Goal: Task Accomplishment & Management: Use online tool/utility

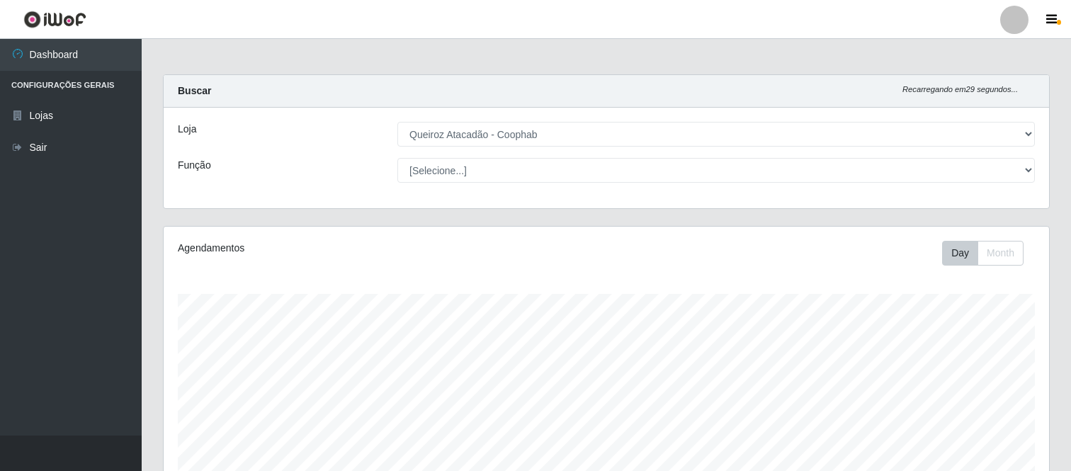
select select "463"
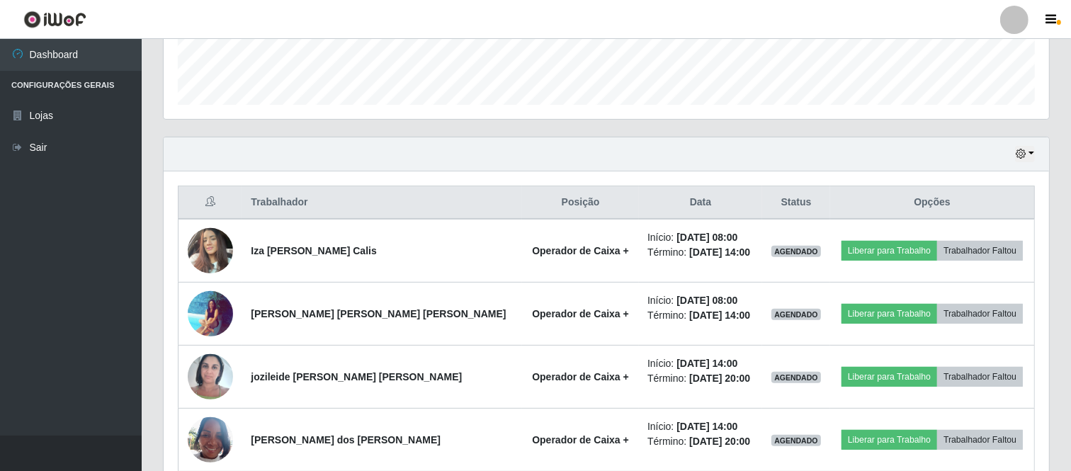
scroll to position [409, 0]
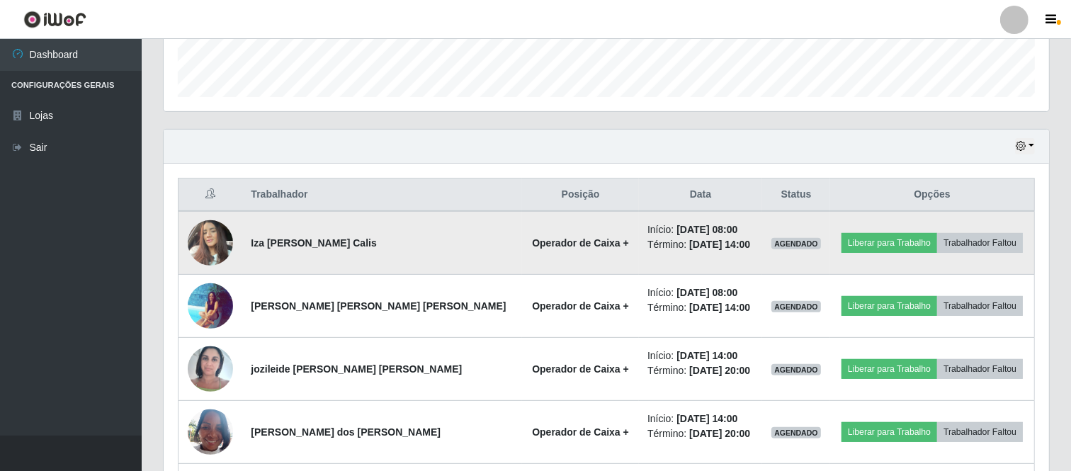
click at [225, 239] on img at bounding box center [210, 242] width 45 height 60
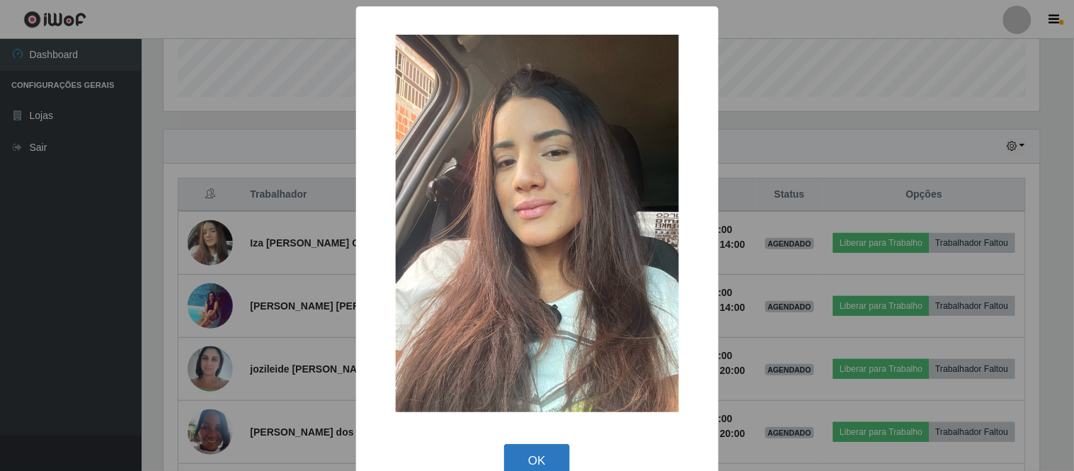
click at [528, 465] on button "OK" at bounding box center [537, 460] width 66 height 33
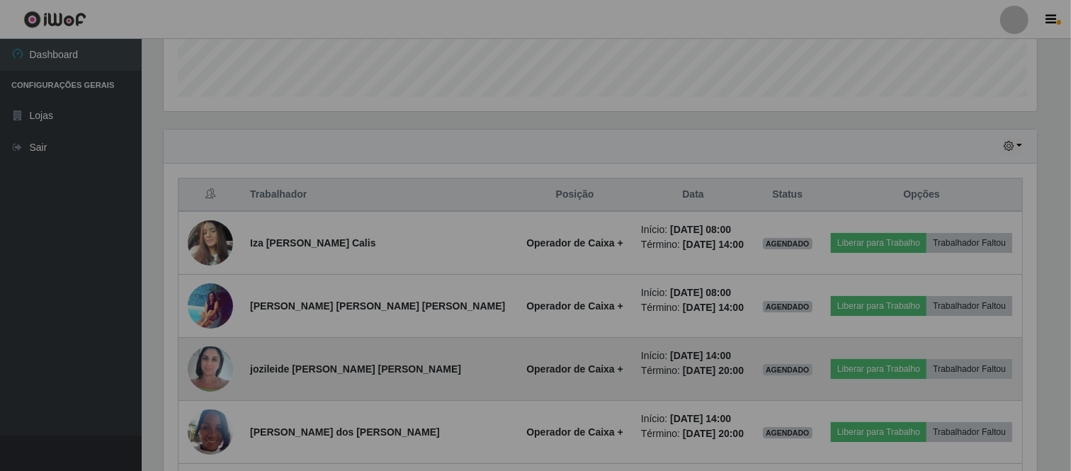
scroll to position [293, 885]
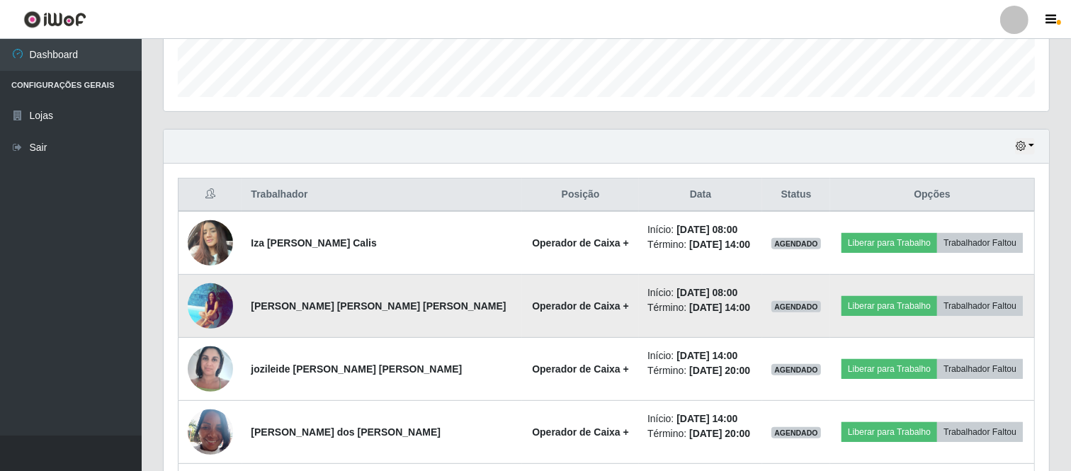
click at [229, 299] on img at bounding box center [210, 306] width 45 height 46
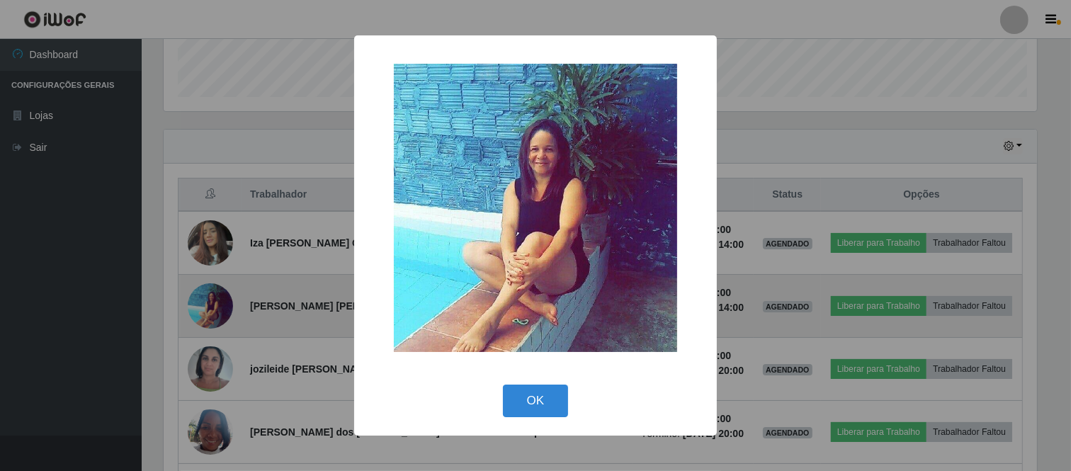
scroll to position [293, 876]
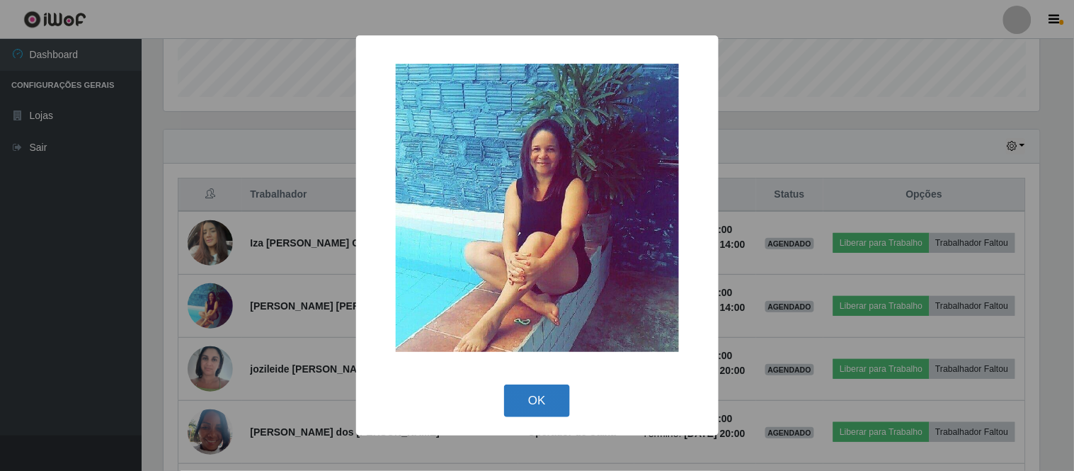
click at [519, 397] on button "OK" at bounding box center [537, 400] width 66 height 33
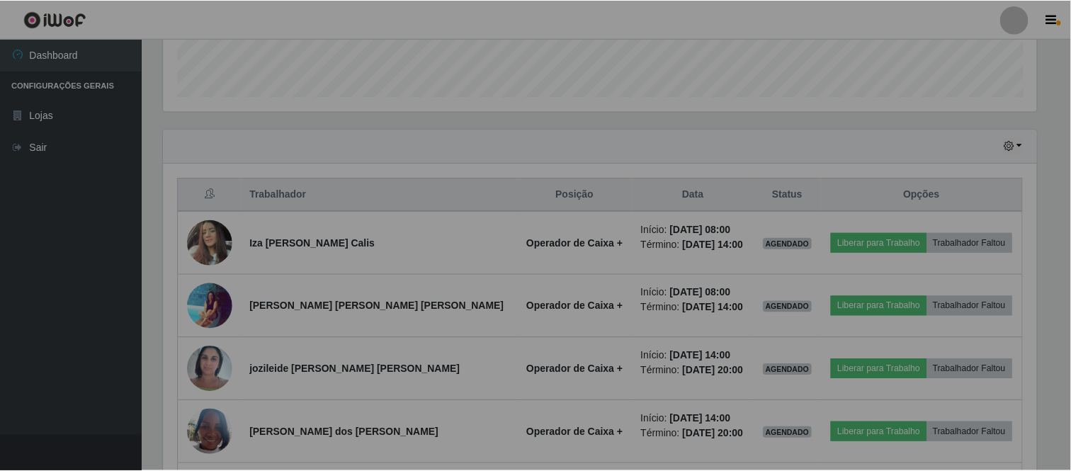
scroll to position [293, 885]
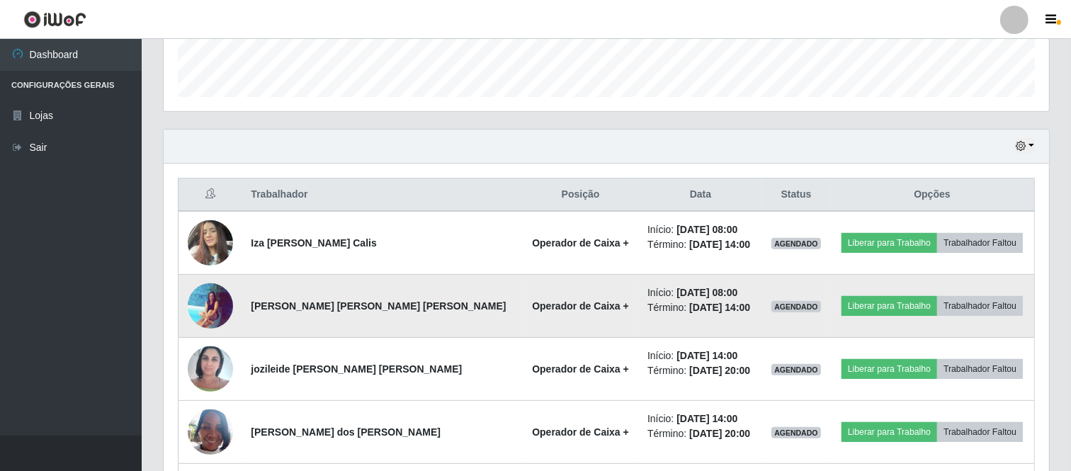
click at [208, 305] on img at bounding box center [210, 306] width 45 height 46
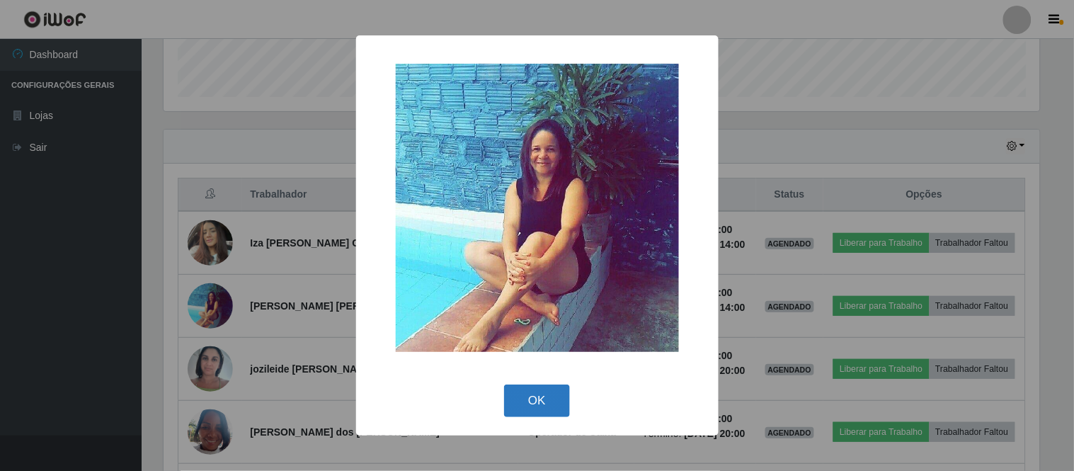
click at [514, 405] on button "OK" at bounding box center [537, 400] width 66 height 33
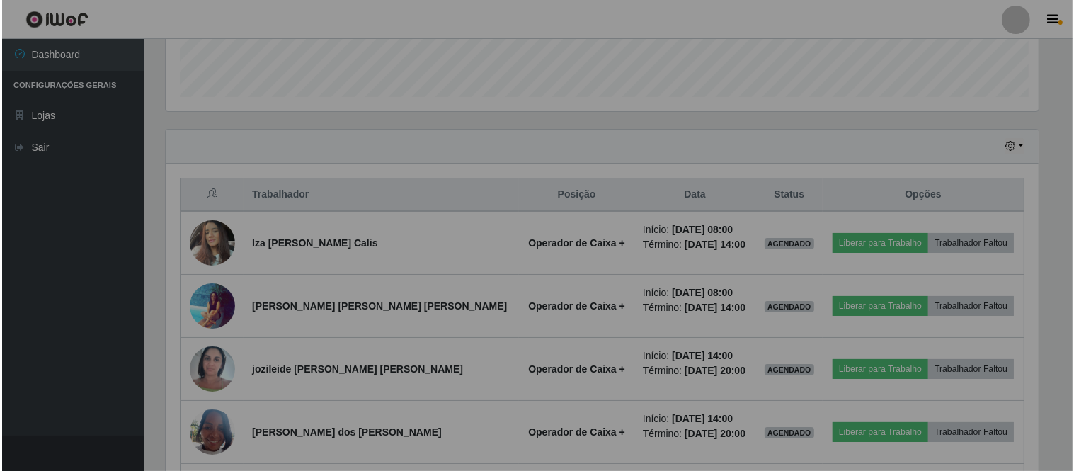
scroll to position [293, 885]
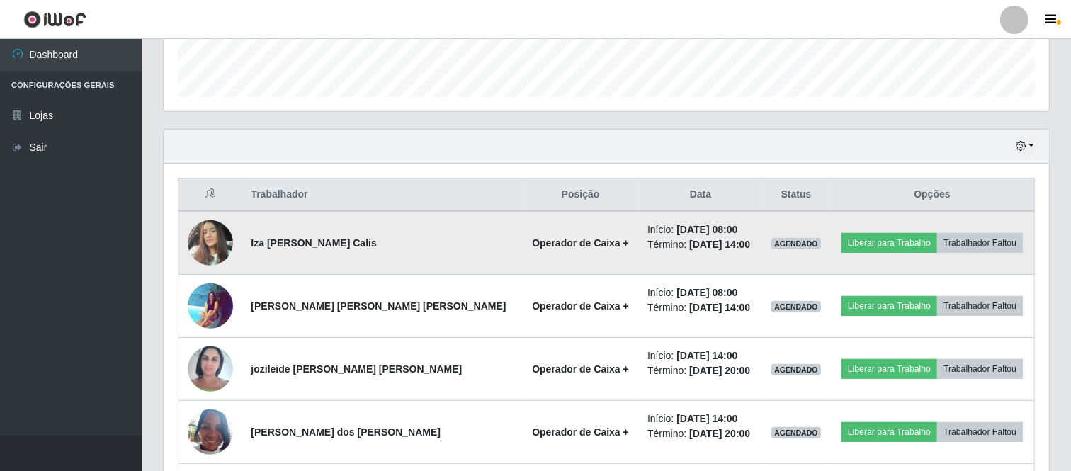
click at [208, 248] on img at bounding box center [210, 242] width 45 height 60
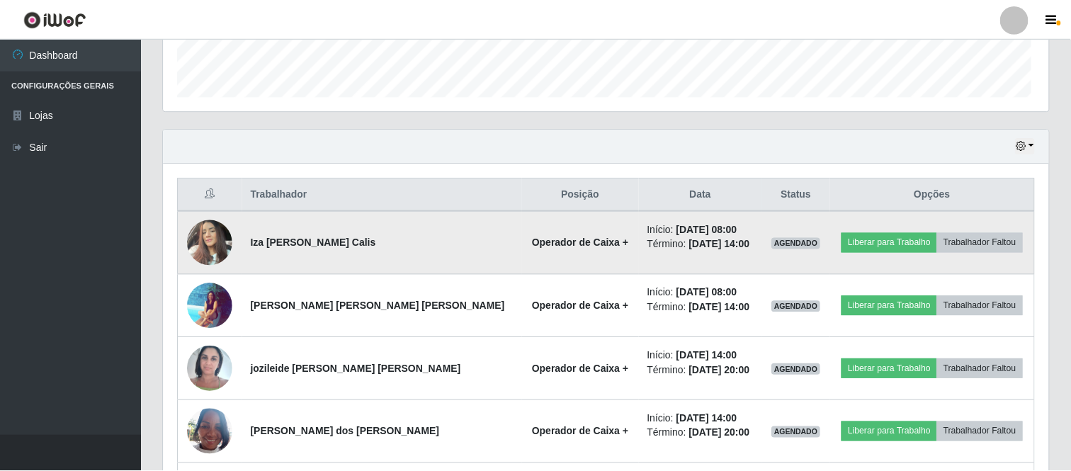
scroll to position [293, 876]
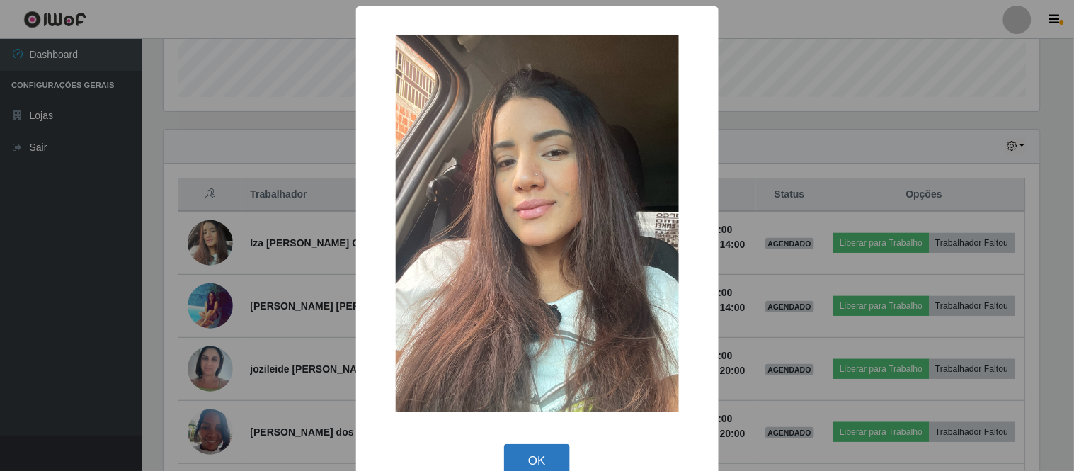
click at [525, 457] on button "OK" at bounding box center [537, 460] width 66 height 33
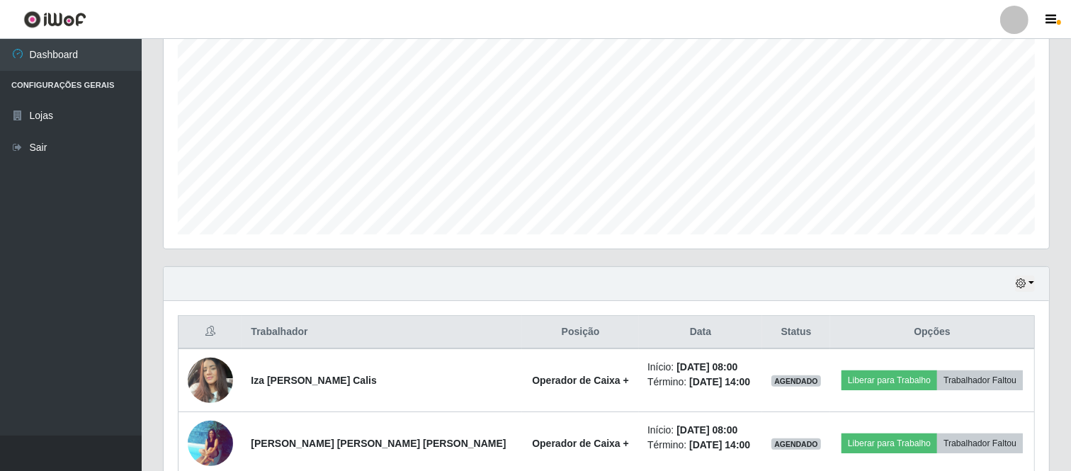
scroll to position [270, 0]
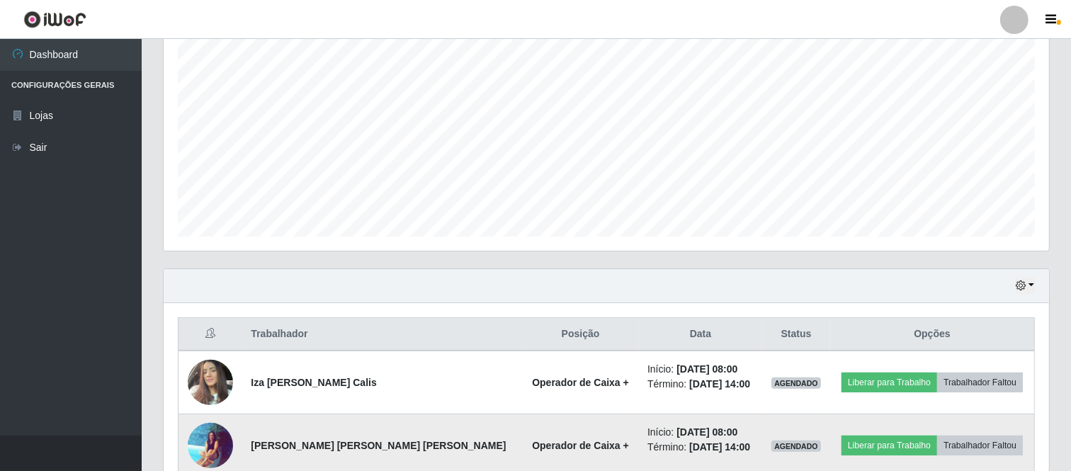
click at [221, 444] on img at bounding box center [210, 445] width 45 height 46
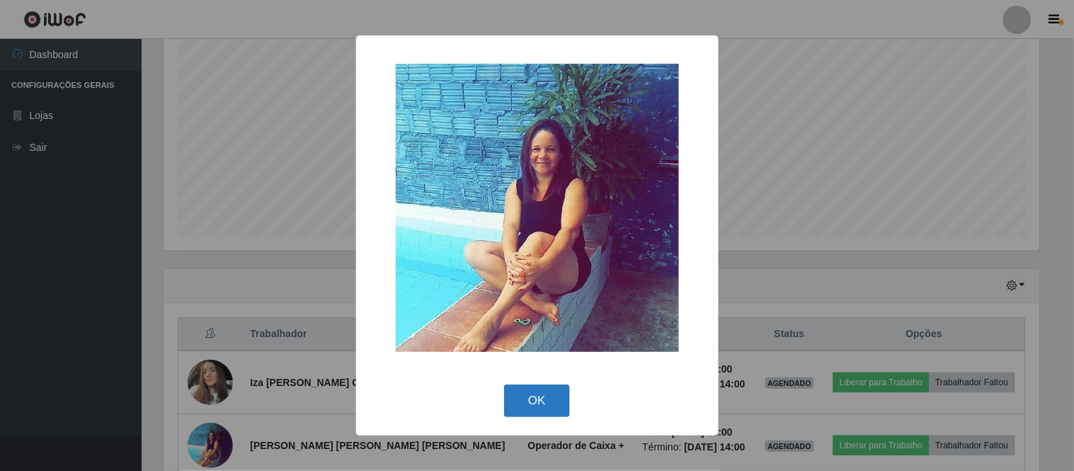
click at [517, 400] on button "OK" at bounding box center [537, 400] width 66 height 33
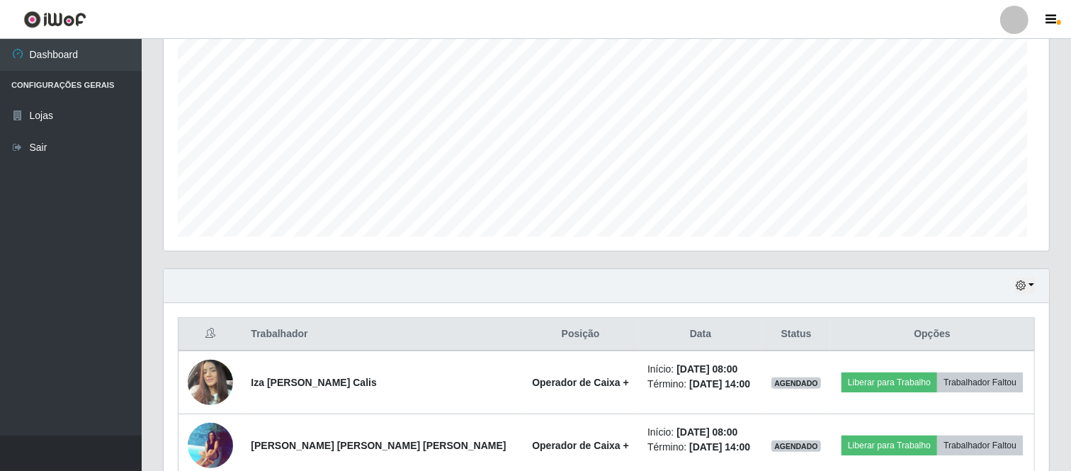
scroll to position [293, 885]
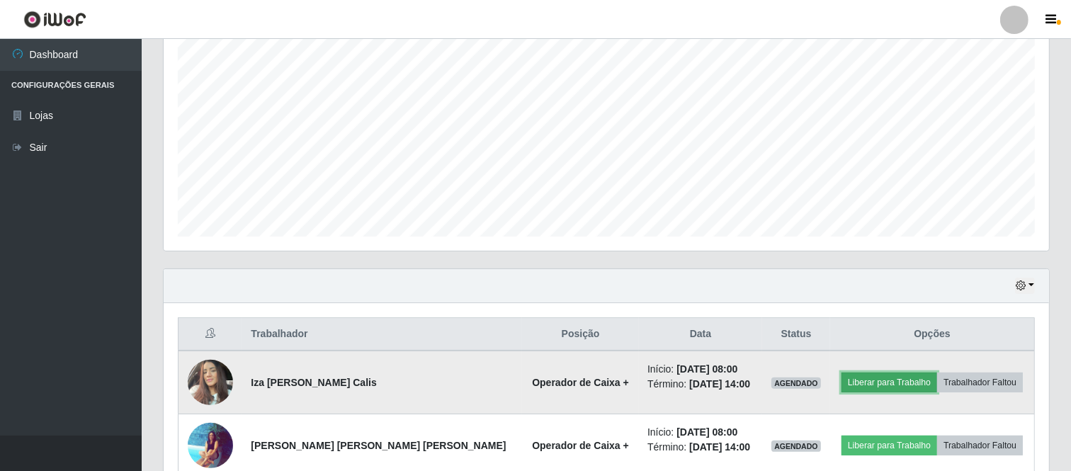
click at [855, 382] on button "Liberar para Trabalho" at bounding box center [889, 382] width 96 height 20
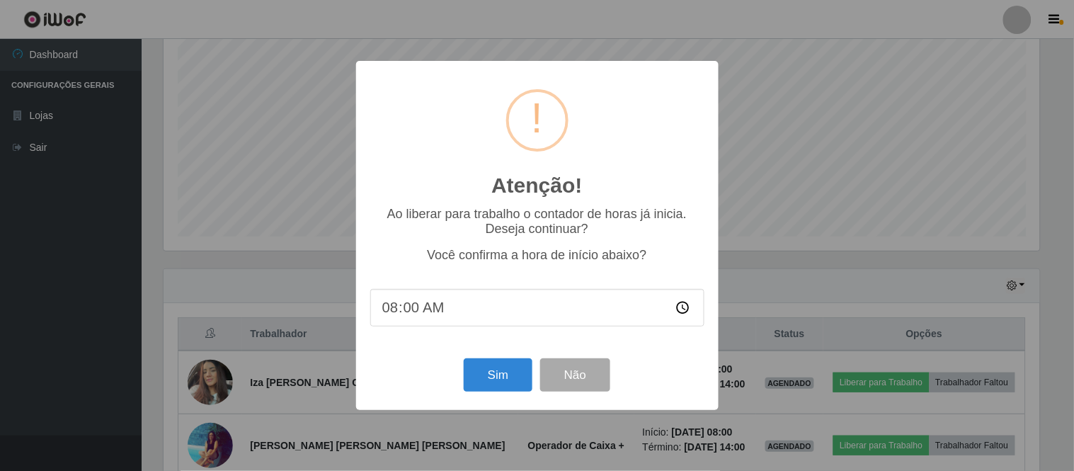
click at [846, 245] on div "Atenção! × Ao liberar para trabalho o contador de horas já inicia. Deseja conti…" at bounding box center [537, 235] width 1074 height 471
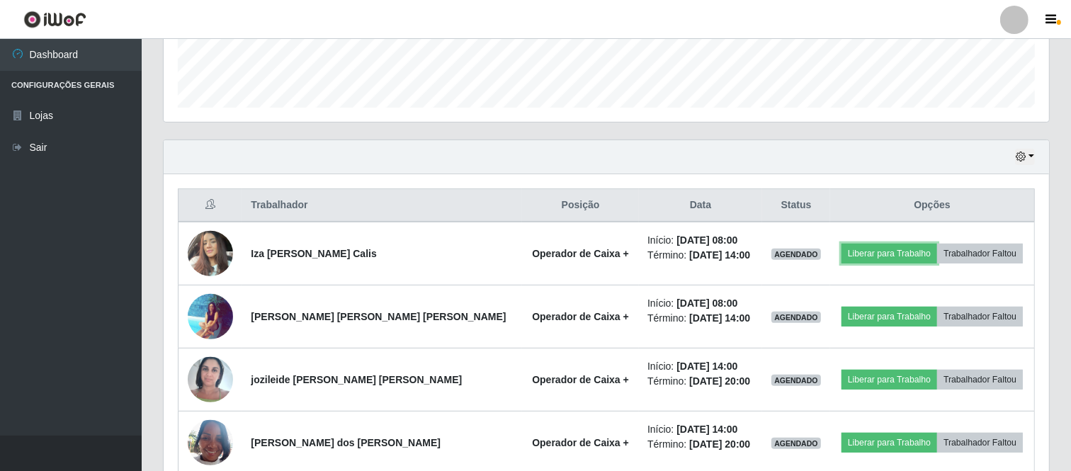
scroll to position [404, 0]
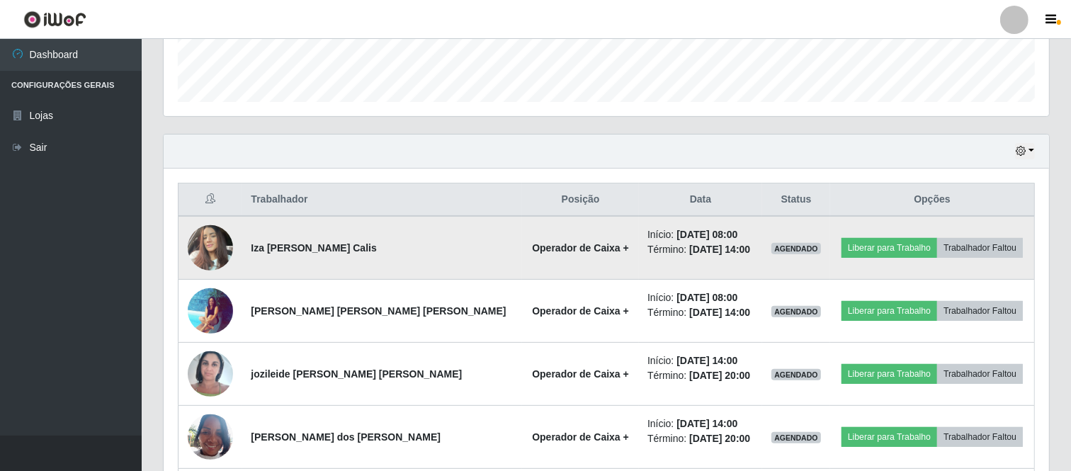
click at [194, 250] on img at bounding box center [210, 247] width 45 height 60
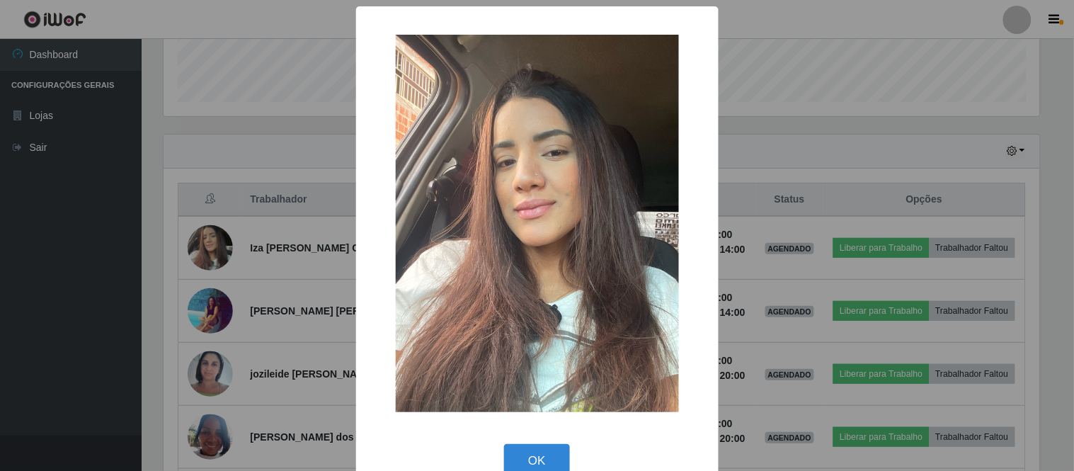
click at [786, 157] on div "× OK Cancel" at bounding box center [537, 235] width 1074 height 471
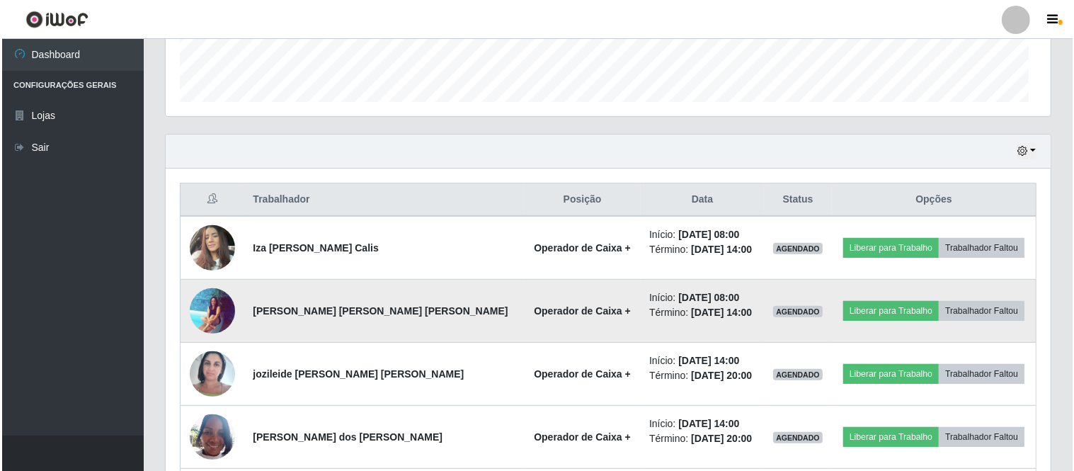
scroll to position [293, 885]
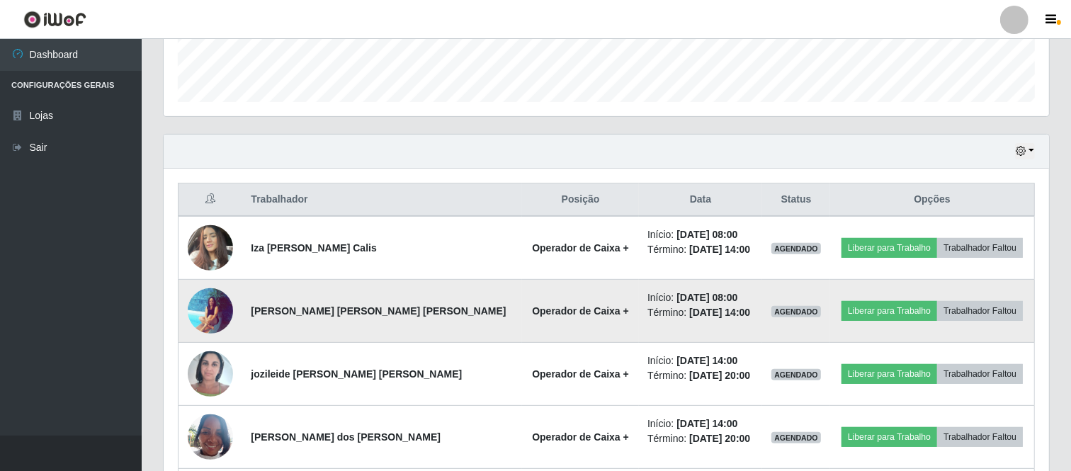
click at [201, 326] on img at bounding box center [210, 310] width 45 height 46
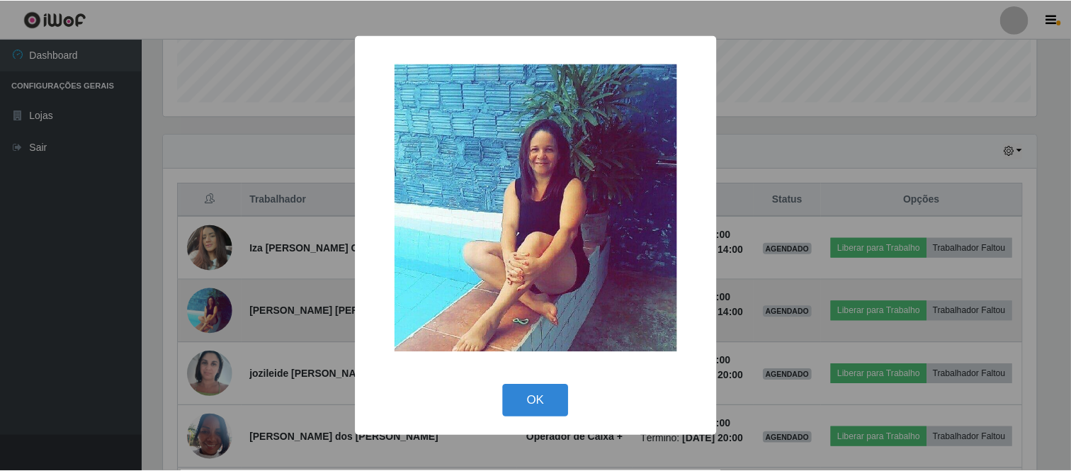
scroll to position [293, 876]
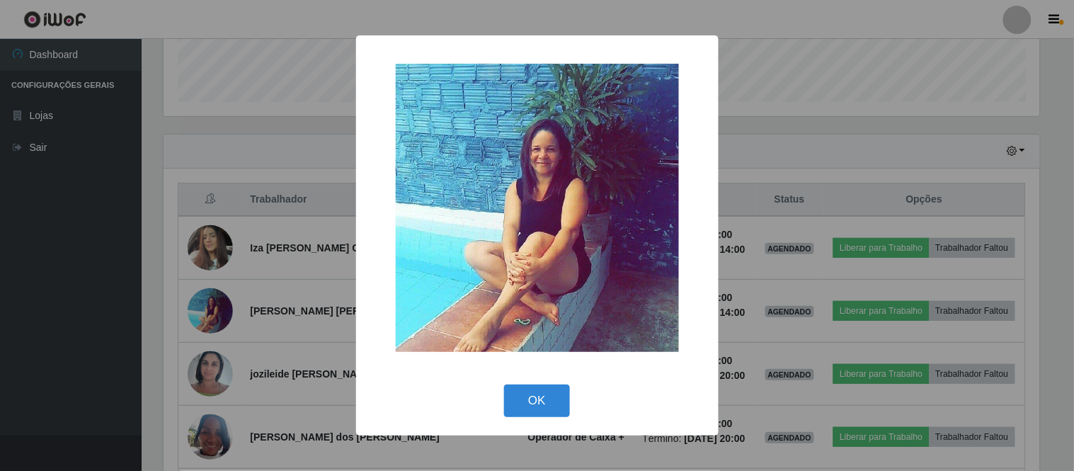
click at [747, 236] on div "× OK Cancel" at bounding box center [537, 235] width 1074 height 471
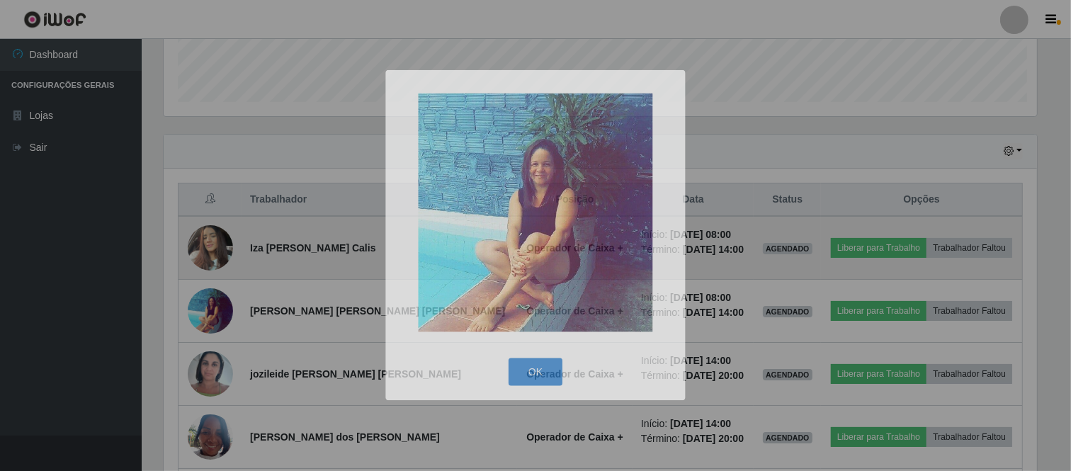
scroll to position [293, 885]
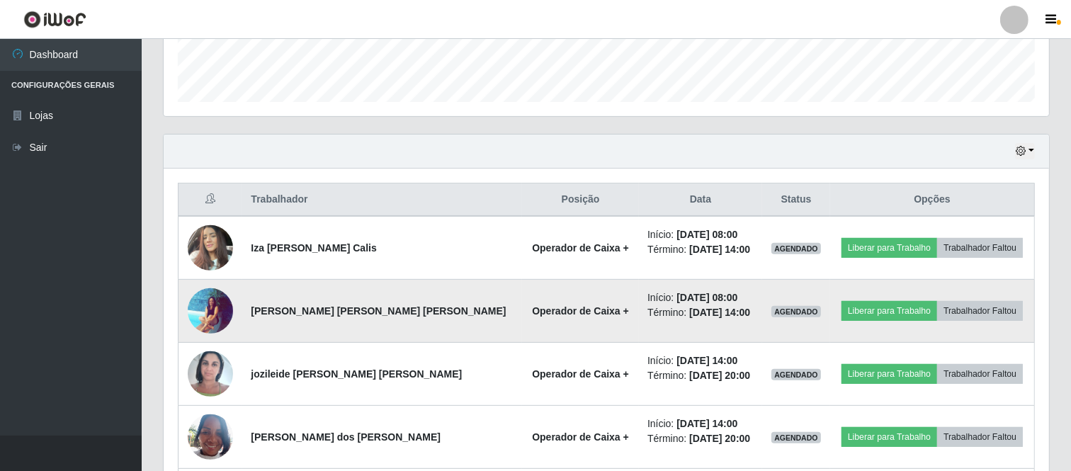
click at [217, 315] on img at bounding box center [210, 310] width 45 height 46
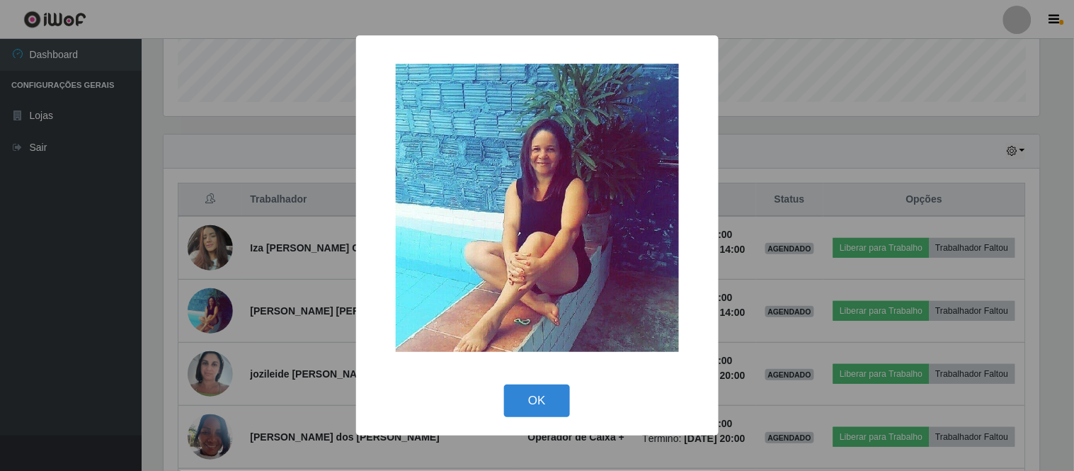
click at [802, 163] on div "× OK Cancel" at bounding box center [537, 235] width 1074 height 471
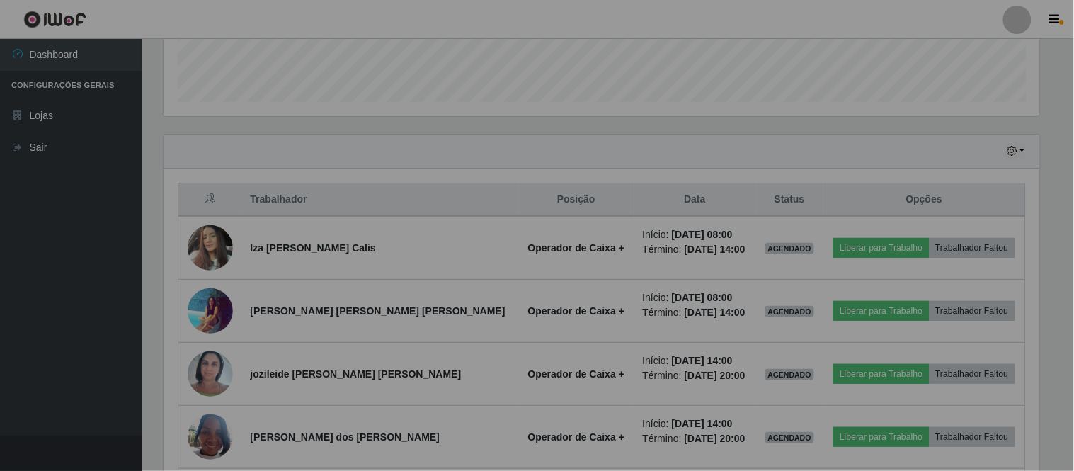
scroll to position [293, 885]
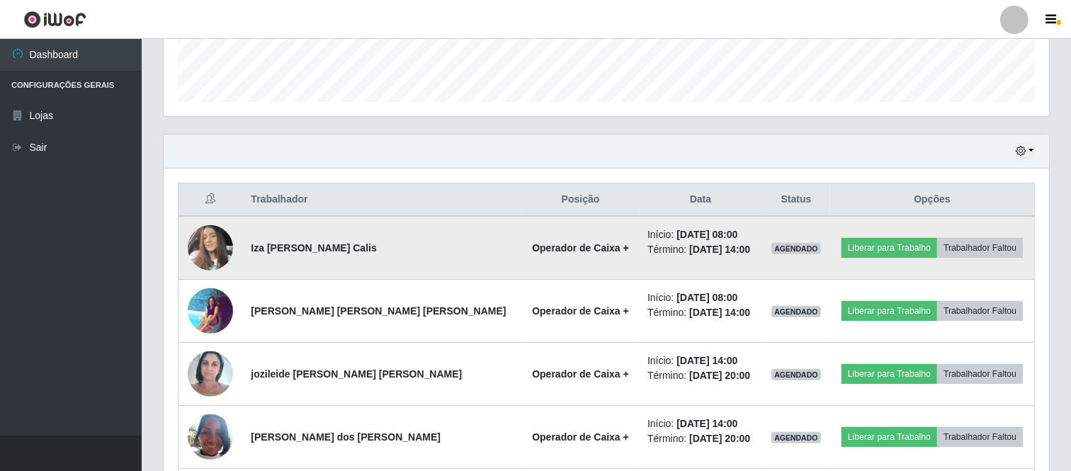
click at [215, 251] on img at bounding box center [210, 247] width 45 height 60
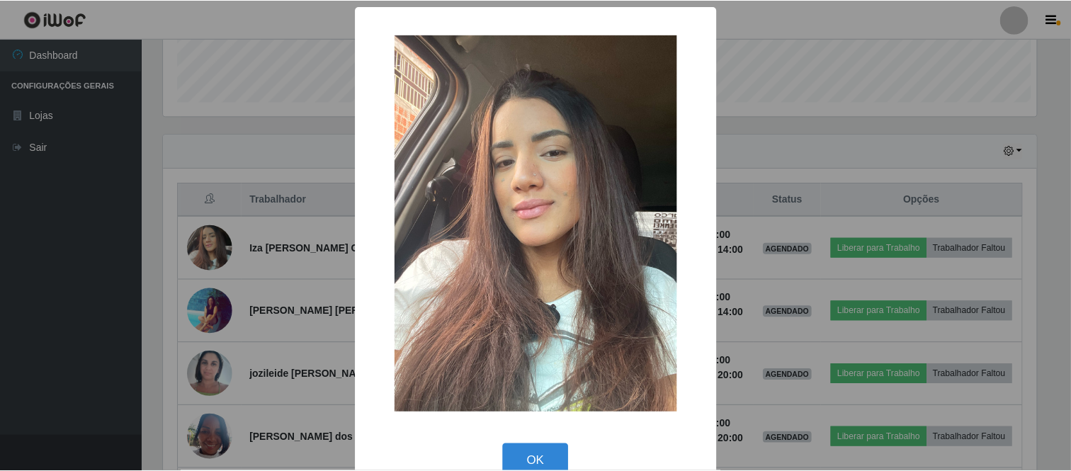
scroll to position [293, 876]
drag, startPoint x: 730, startPoint y: 164, endPoint x: 624, endPoint y: 198, distance: 111.7
click at [714, 171] on div "× OK Cancel" at bounding box center [537, 235] width 1074 height 471
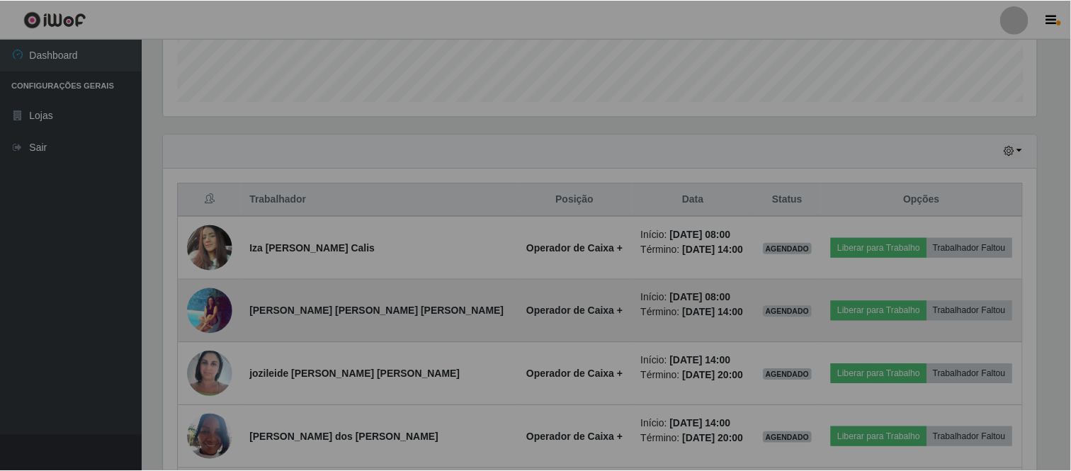
scroll to position [293, 885]
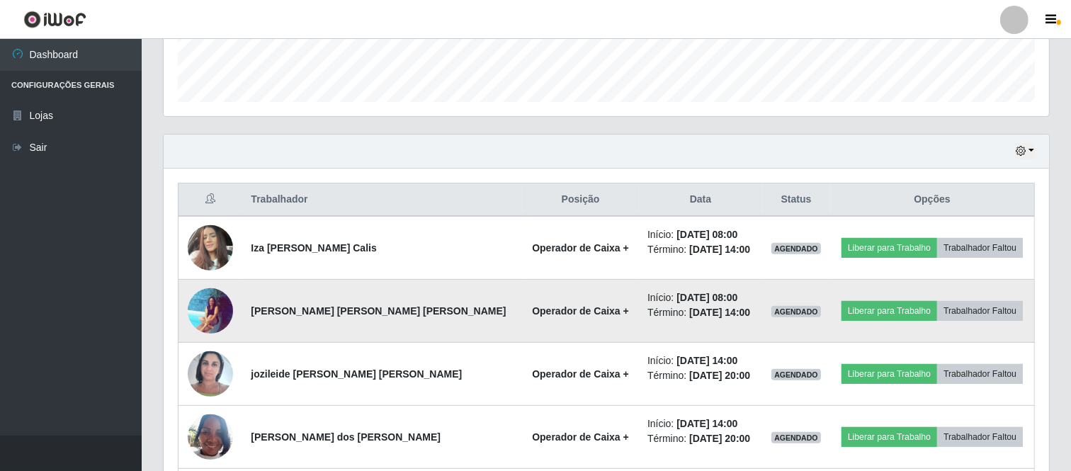
click at [198, 316] on img at bounding box center [210, 310] width 45 height 46
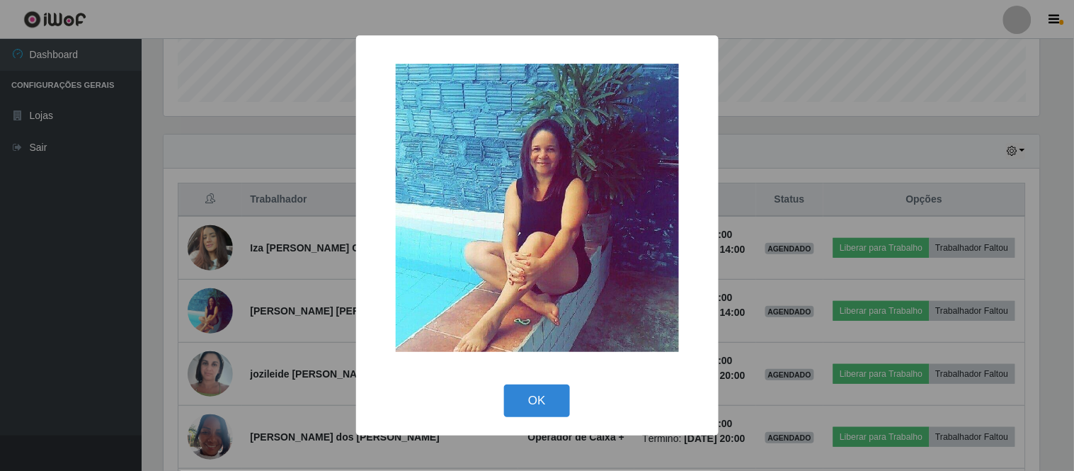
click at [828, 154] on div "× OK Cancel" at bounding box center [537, 235] width 1074 height 471
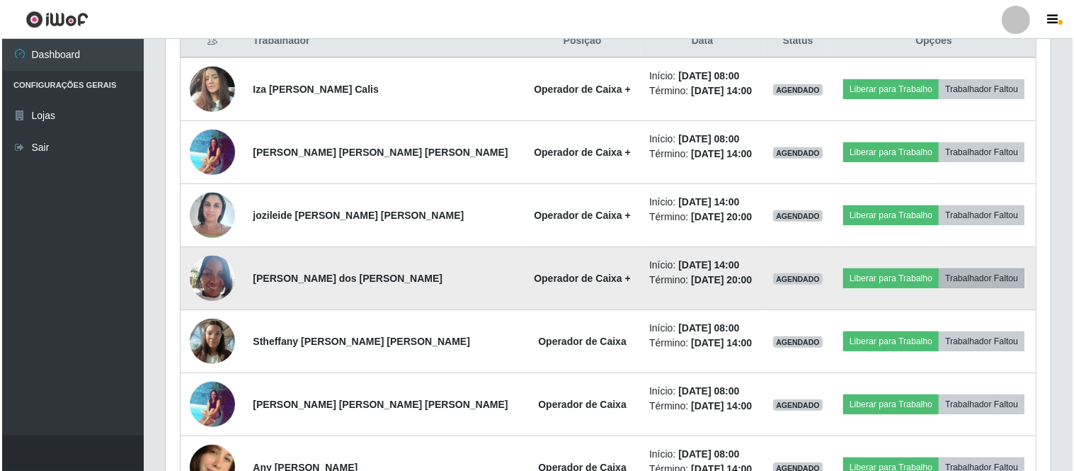
scroll to position [566, 0]
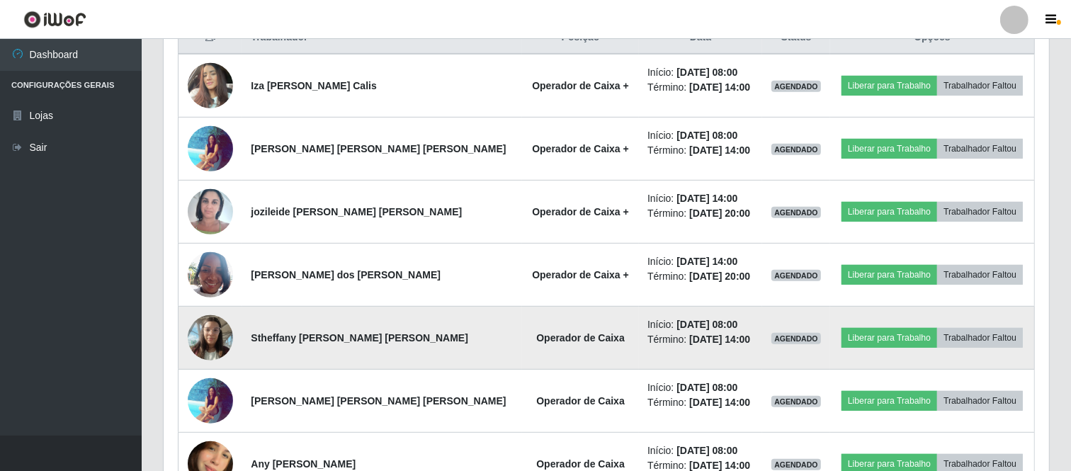
click at [210, 342] on img at bounding box center [210, 337] width 45 height 60
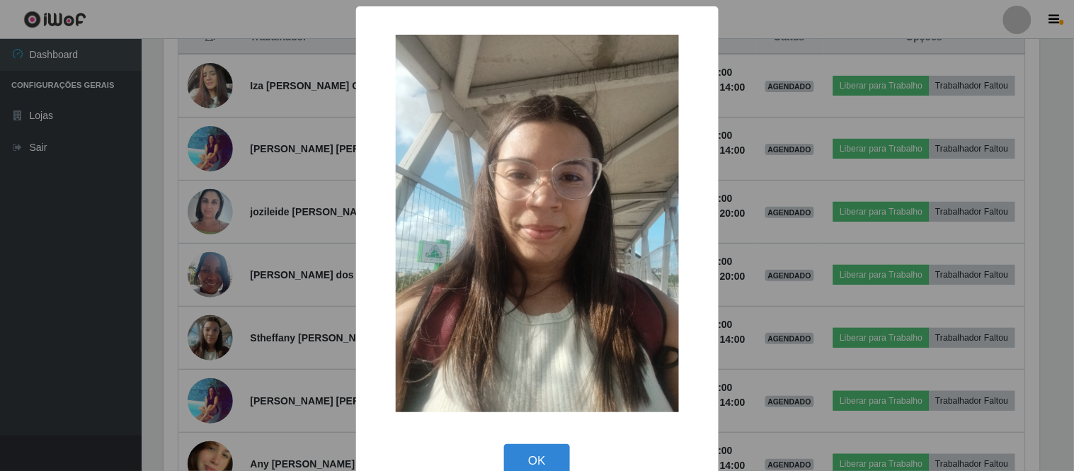
click at [251, 312] on div "× OK Cancel" at bounding box center [537, 235] width 1074 height 471
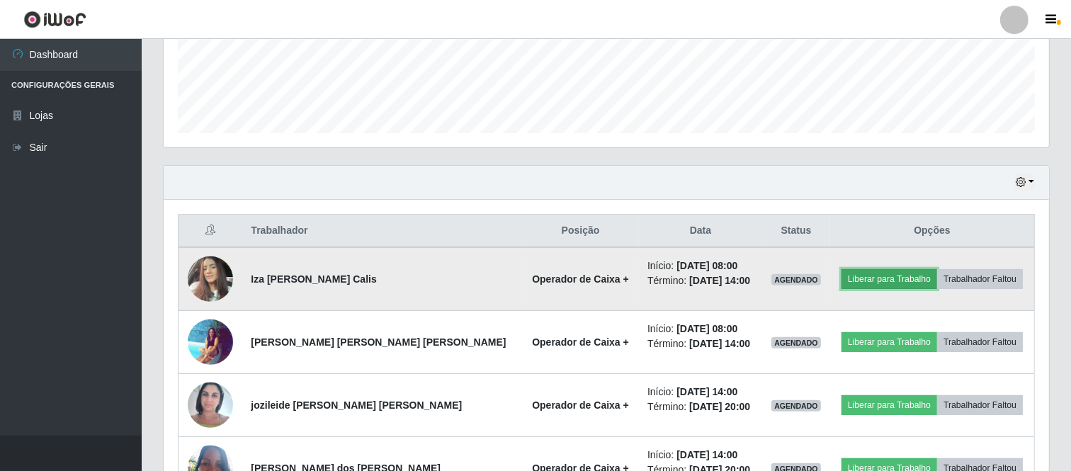
click at [889, 279] on button "Liberar para Trabalho" at bounding box center [889, 279] width 96 height 20
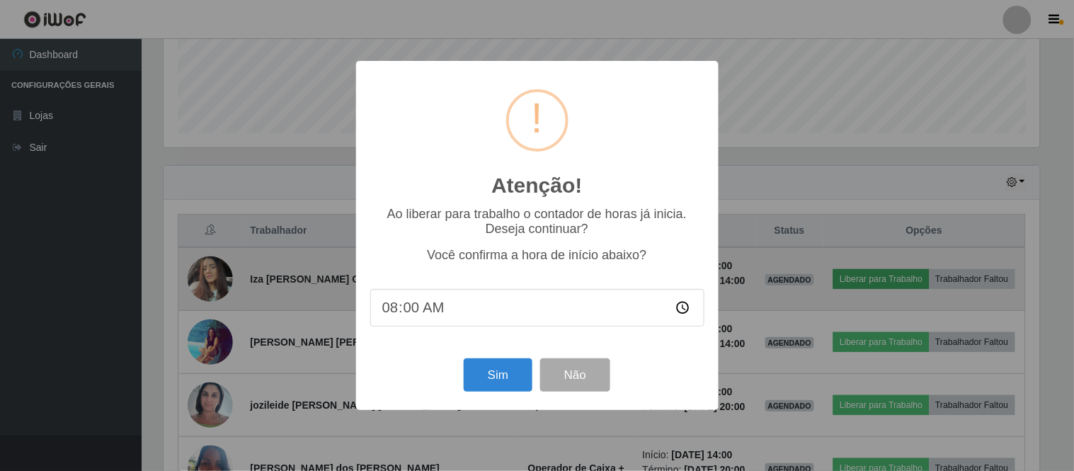
scroll to position [707797, 707214]
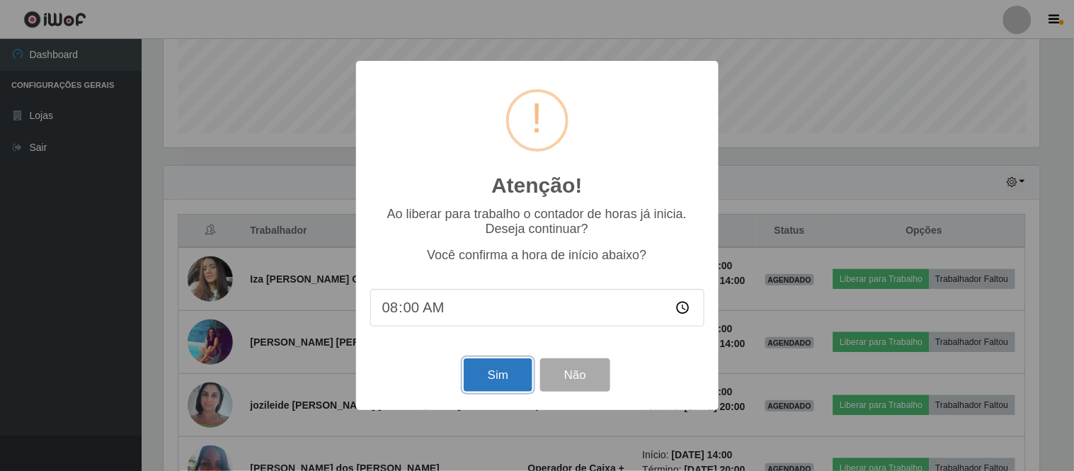
click at [501, 373] on button "Sim" at bounding box center [498, 374] width 69 height 33
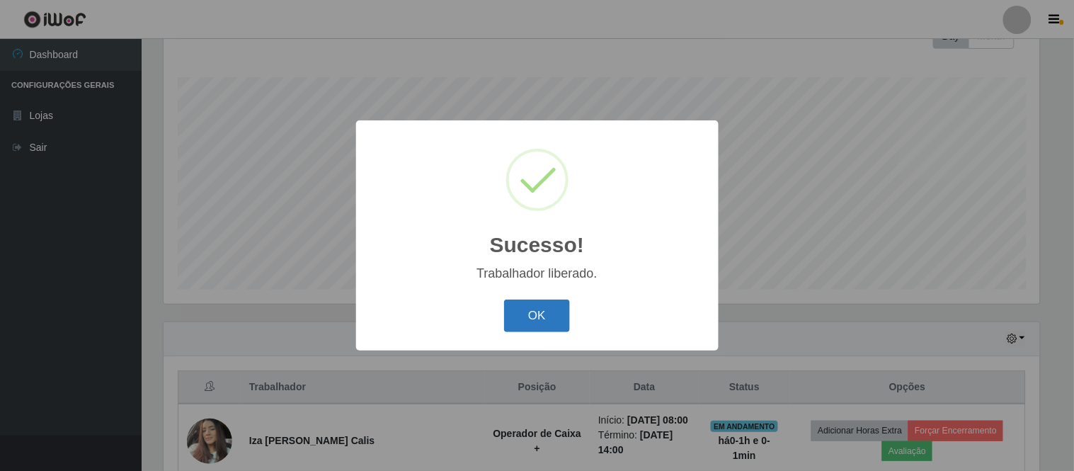
click at [540, 322] on button "OK" at bounding box center [537, 316] width 66 height 33
